Goal: Task Accomplishment & Management: Check status

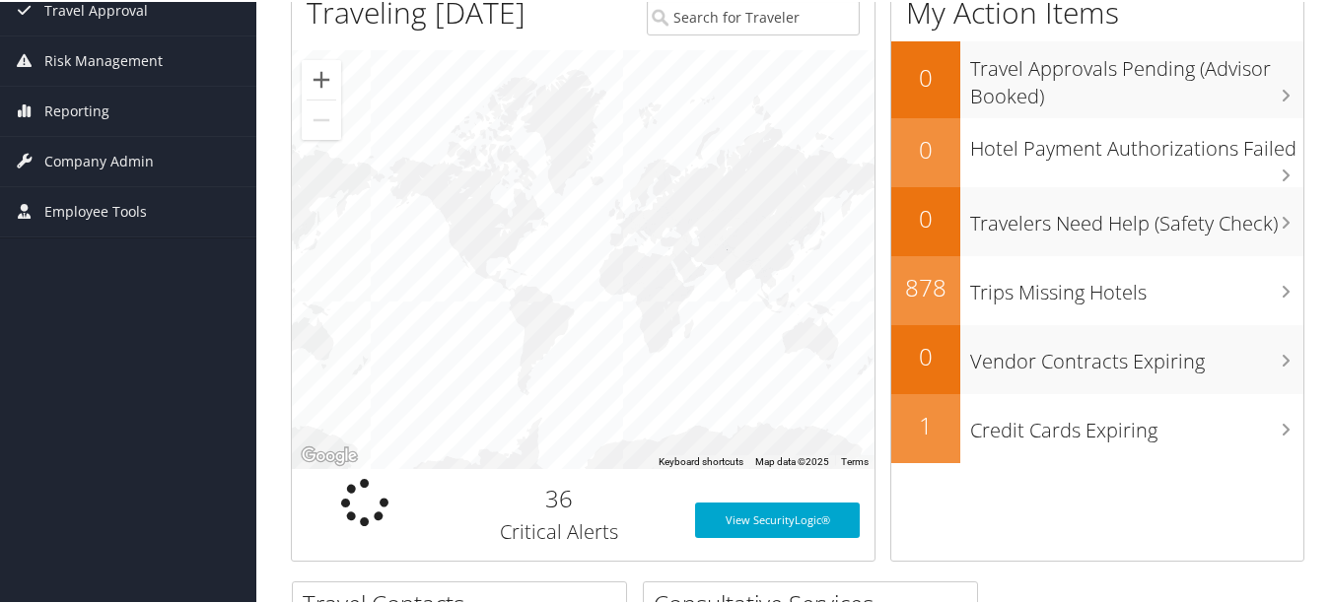
scroll to position [99, 0]
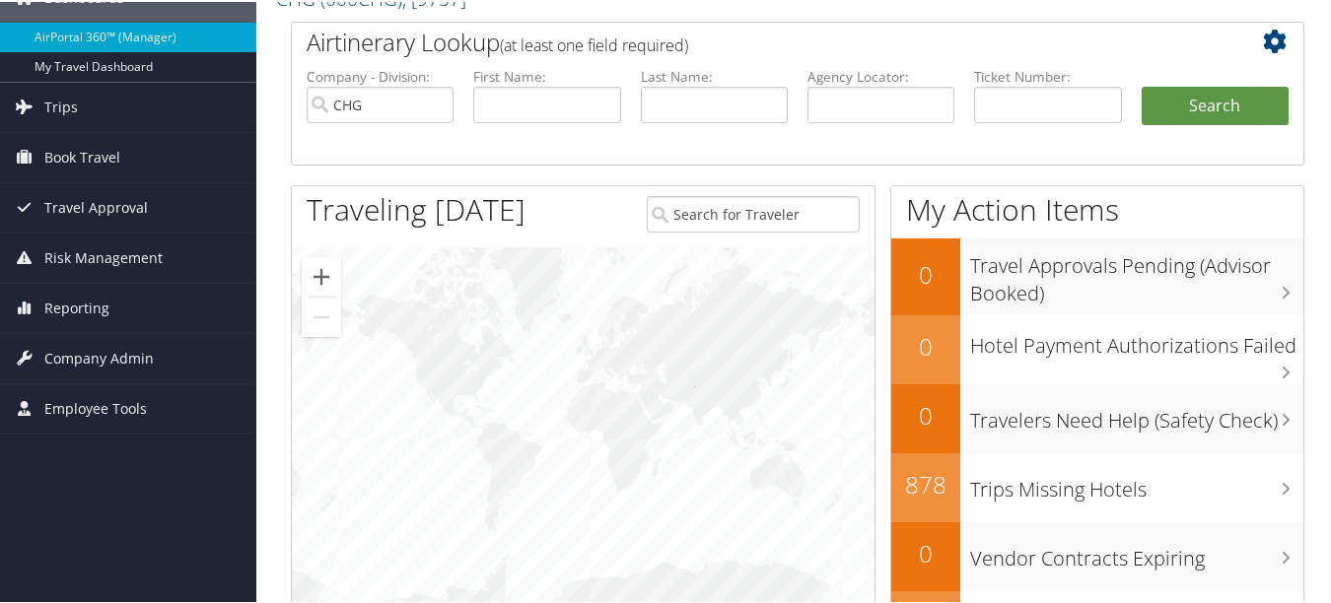
drag, startPoint x: 666, startPoint y: 485, endPoint x: 628, endPoint y: 421, distance: 74.2
click at [628, 421] on div at bounding box center [583, 454] width 583 height 419
click at [726, 383] on div at bounding box center [583, 454] width 583 height 419
click at [329, 268] on button "Zoom in" at bounding box center [321, 274] width 39 height 39
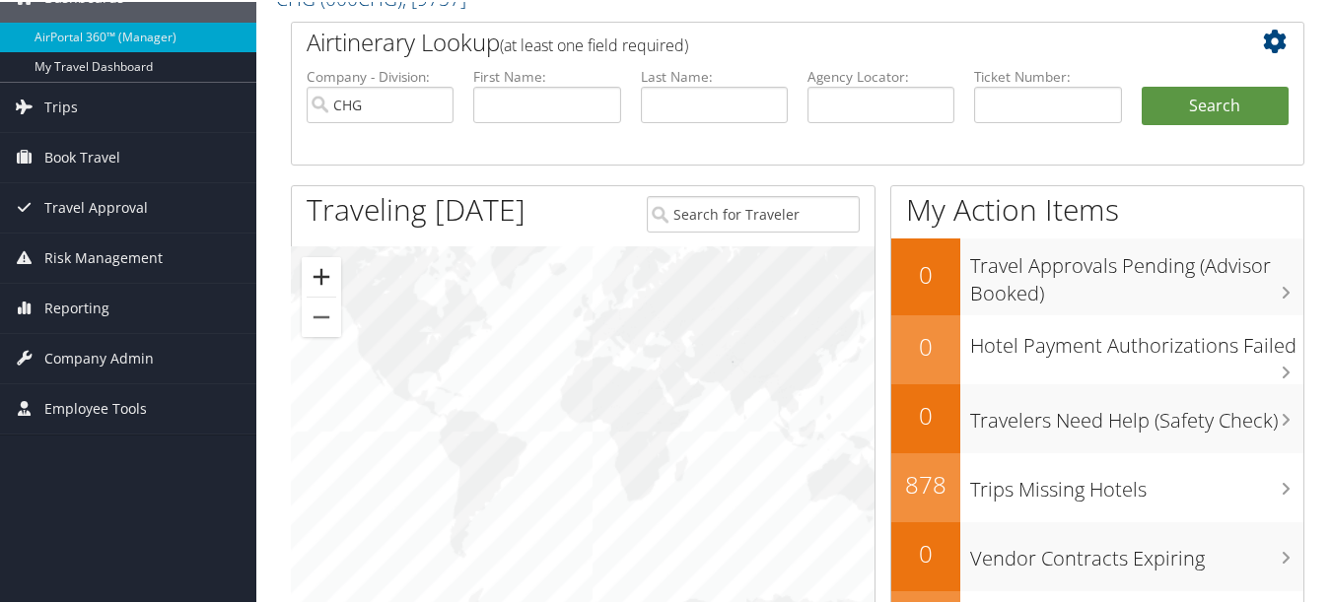
click at [329, 268] on button "Zoom in" at bounding box center [321, 274] width 39 height 39
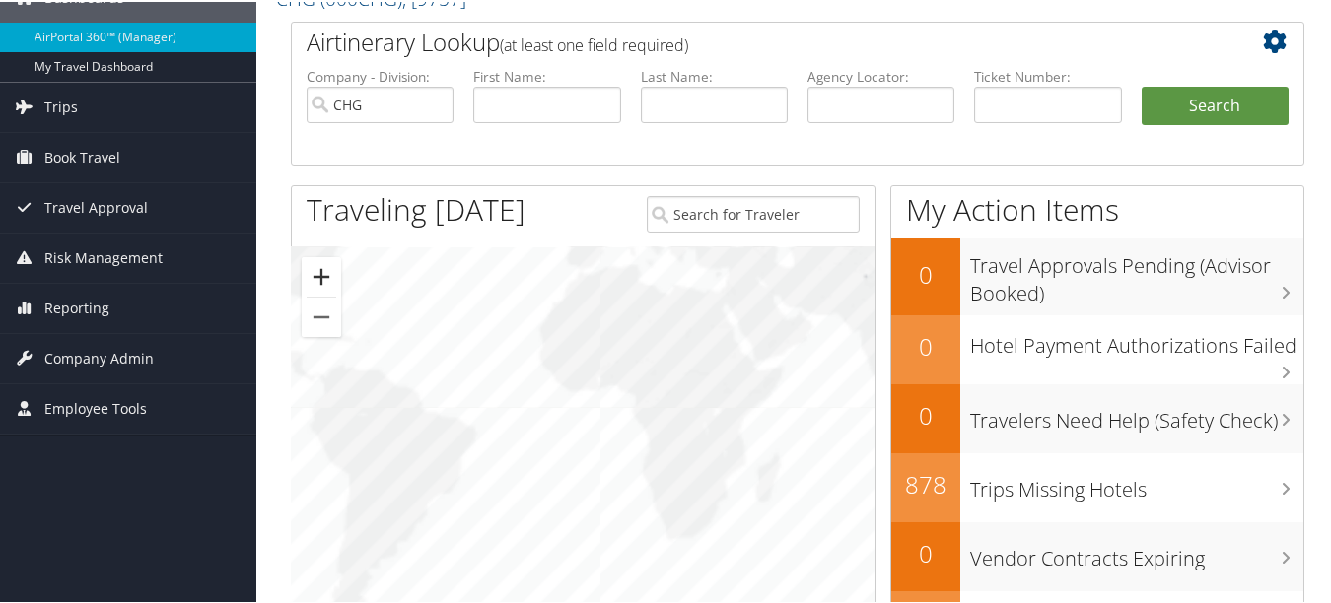
click at [329, 268] on button "Zoom in" at bounding box center [321, 274] width 39 height 39
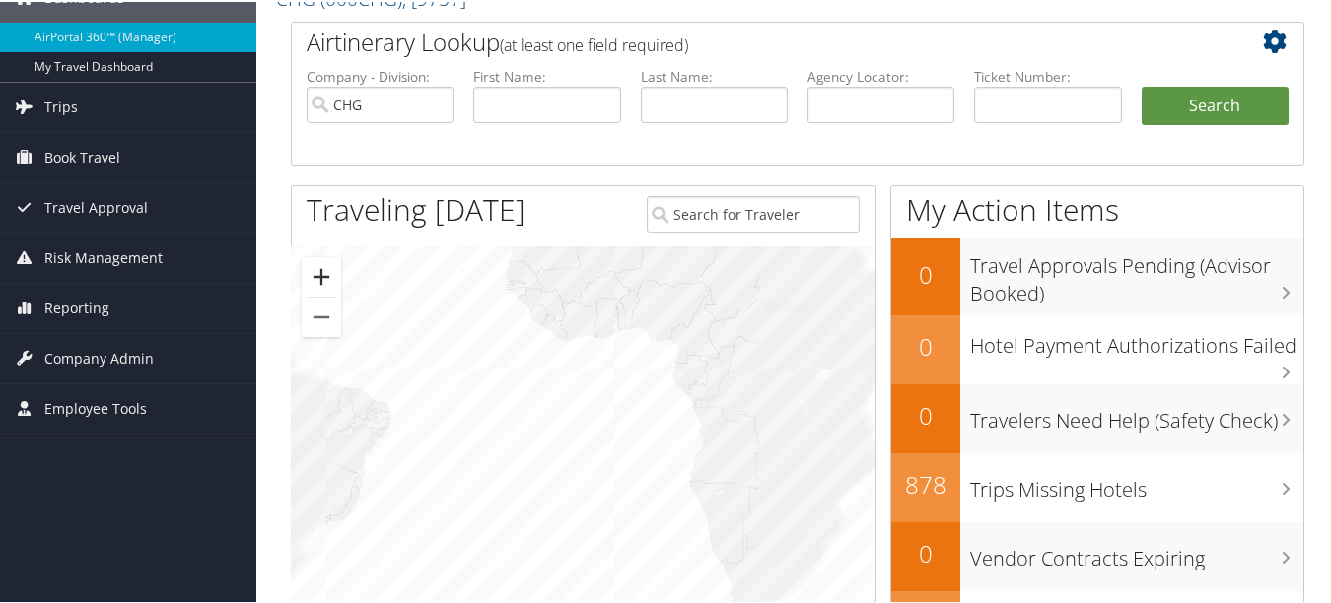
click at [329, 268] on button "Zoom in" at bounding box center [321, 274] width 39 height 39
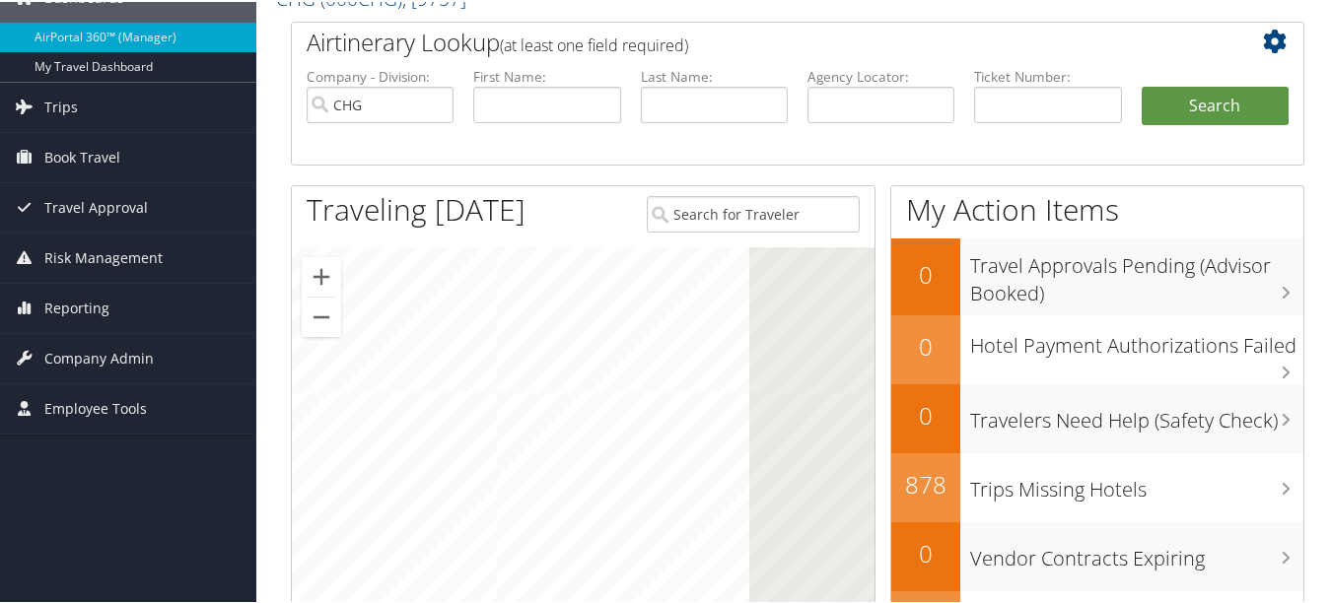
drag, startPoint x: 862, startPoint y: 444, endPoint x: 523, endPoint y: 429, distance: 339.5
click at [524, 429] on div at bounding box center [583, 454] width 583 height 419
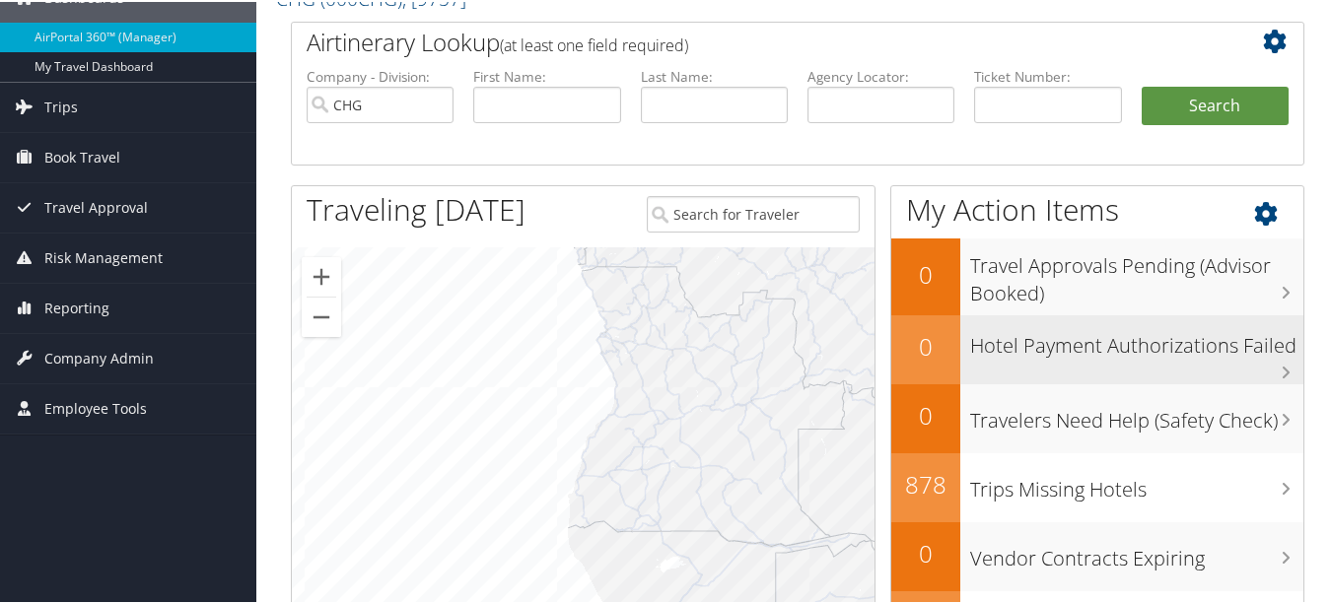
click at [960, 359] on div "Hotel Payment Authorizations Failed" at bounding box center [1131, 348] width 343 height 69
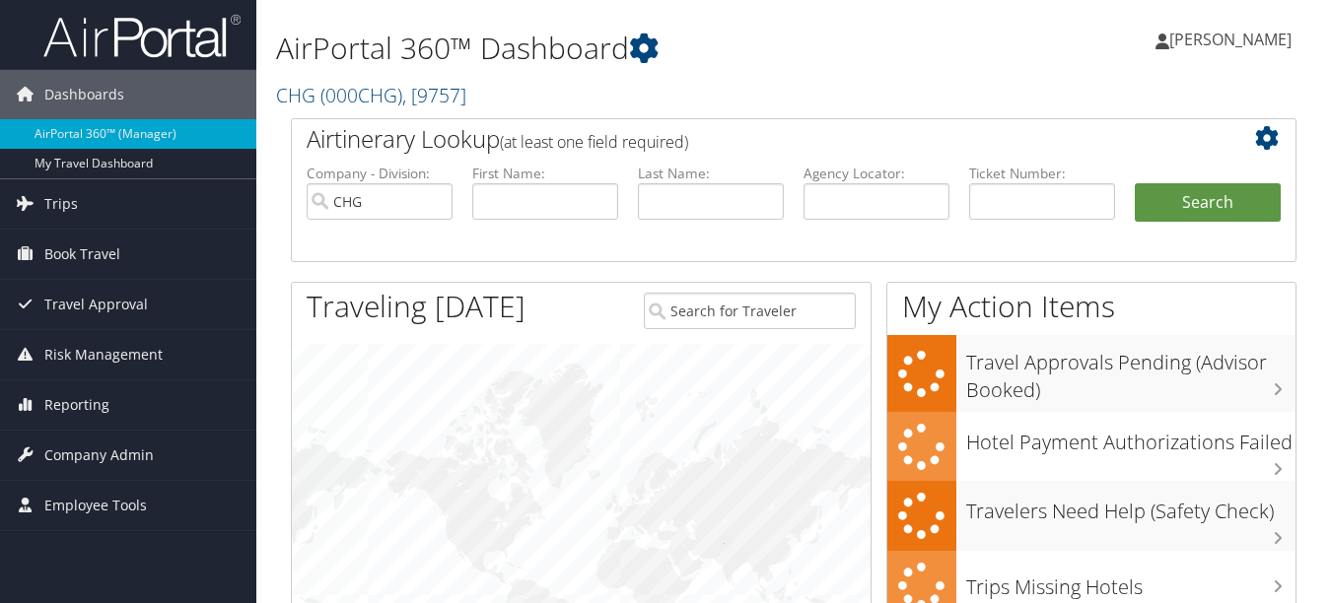
scroll to position [99, 0]
